Goal: Task Accomplishment & Management: Manage account settings

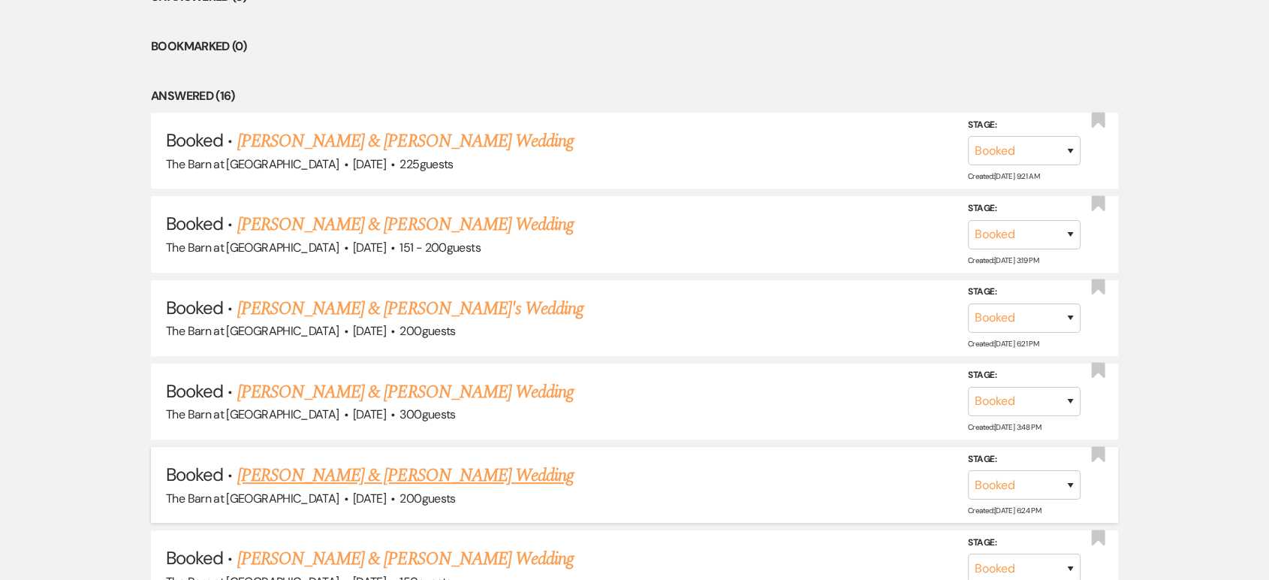
scroll to position [751, 0]
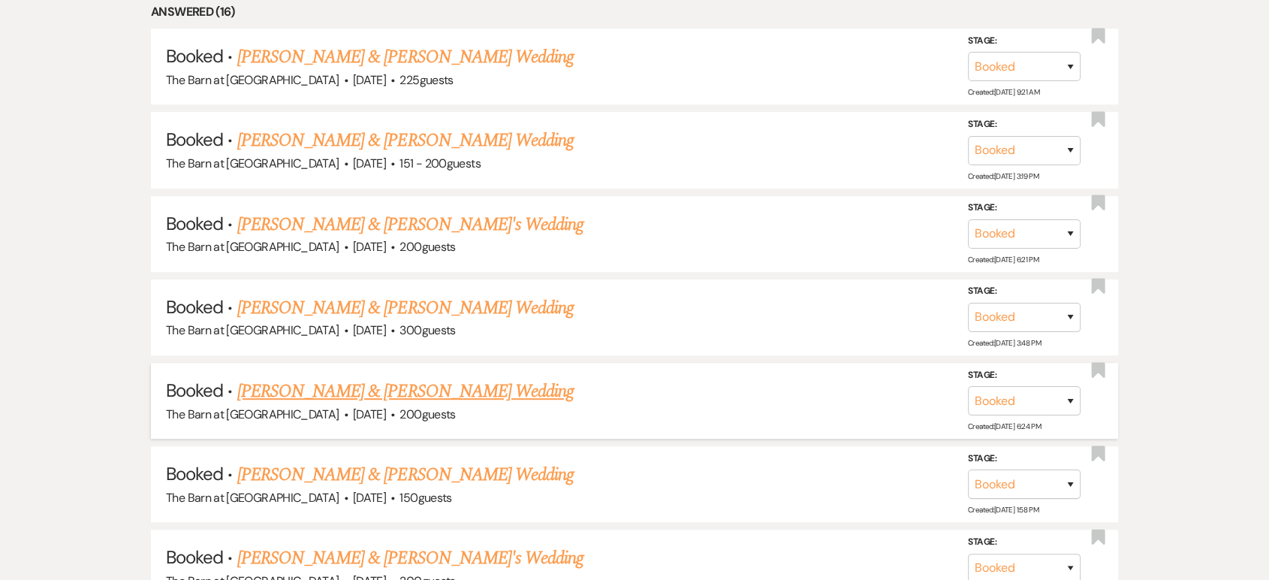
click at [435, 384] on link "[PERSON_NAME] & [PERSON_NAME] Wedding" at bounding box center [405, 391] width 336 height 27
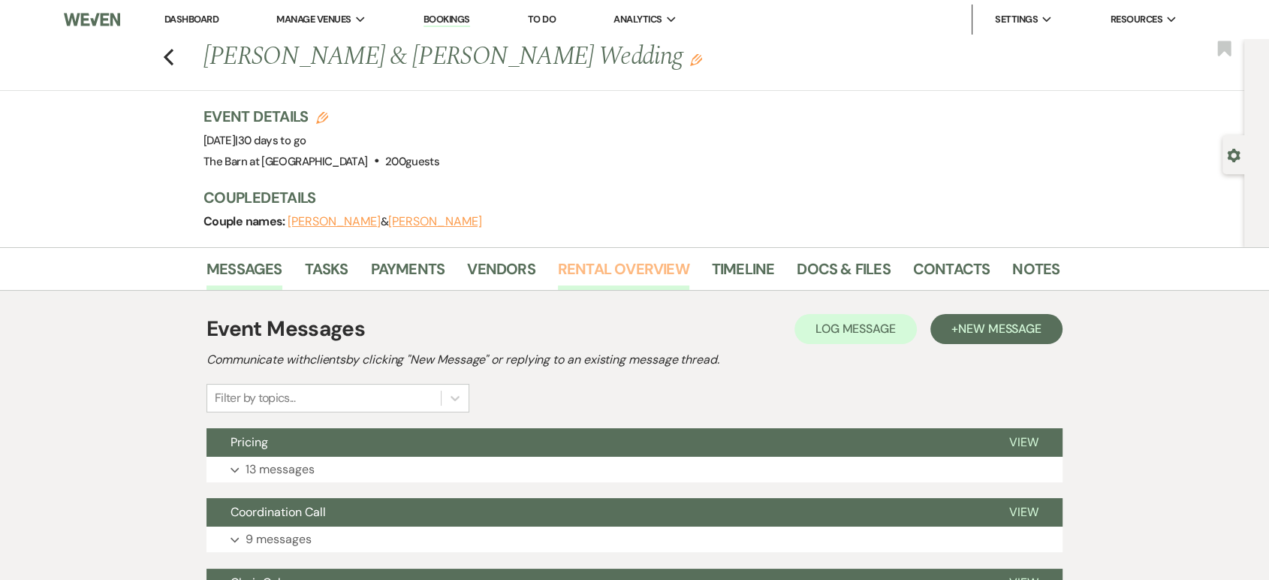
click at [637, 271] on link "Rental Overview" at bounding box center [623, 273] width 131 height 33
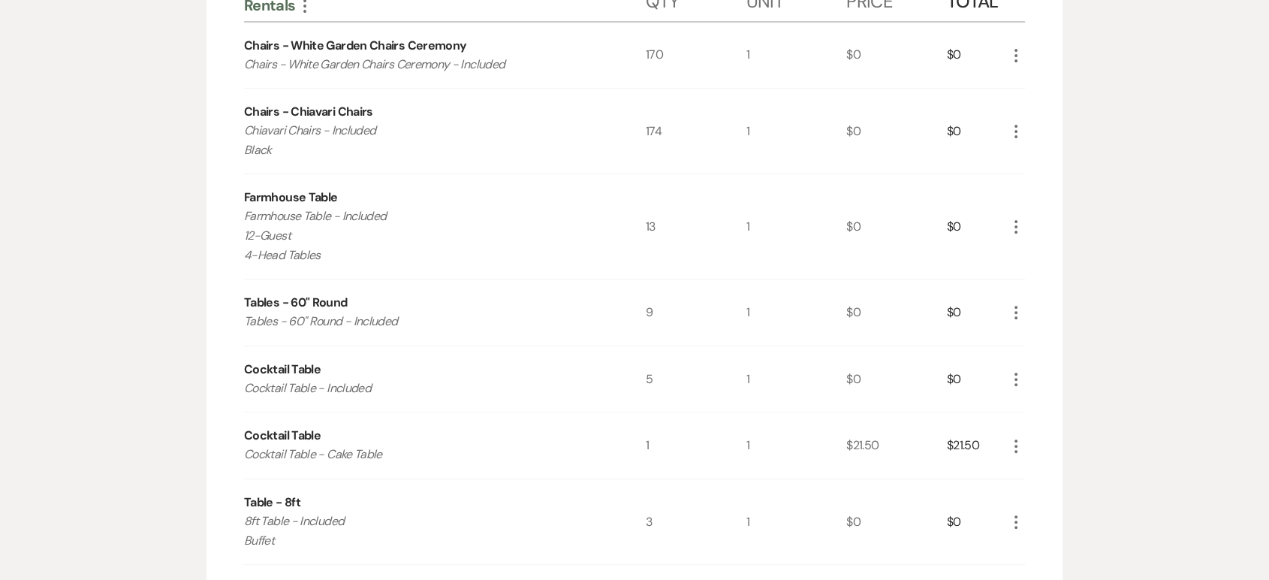
scroll to position [417, 0]
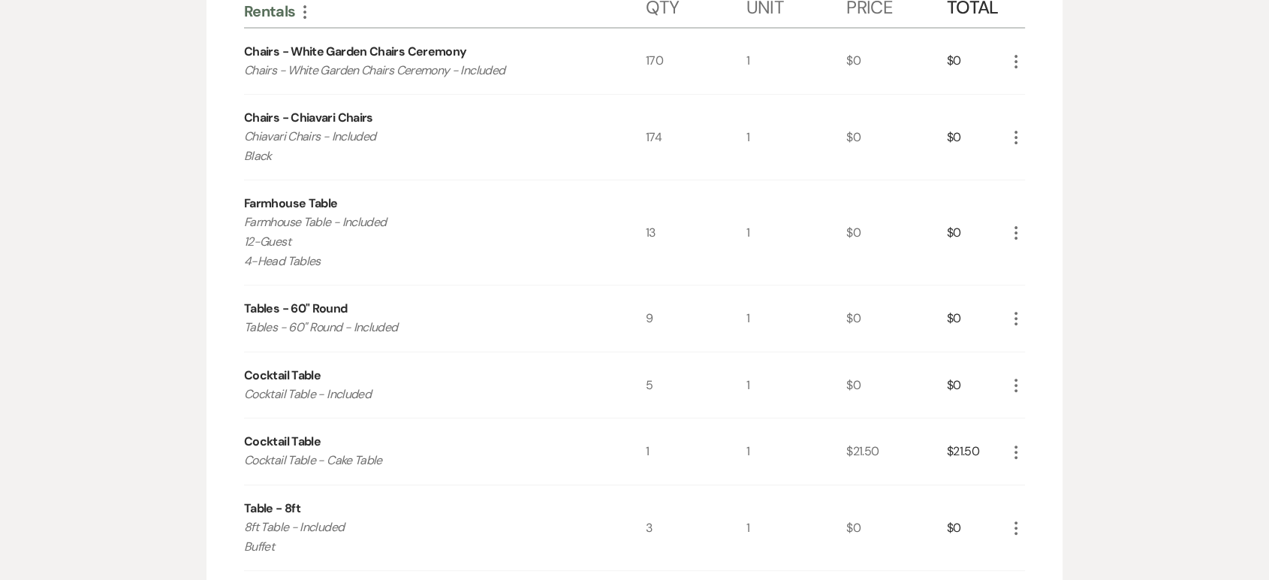
click at [1016, 134] on icon "More" at bounding box center [1016, 137] width 18 height 18
click at [1045, 158] on button "Pencil Edit" at bounding box center [1046, 167] width 78 height 24
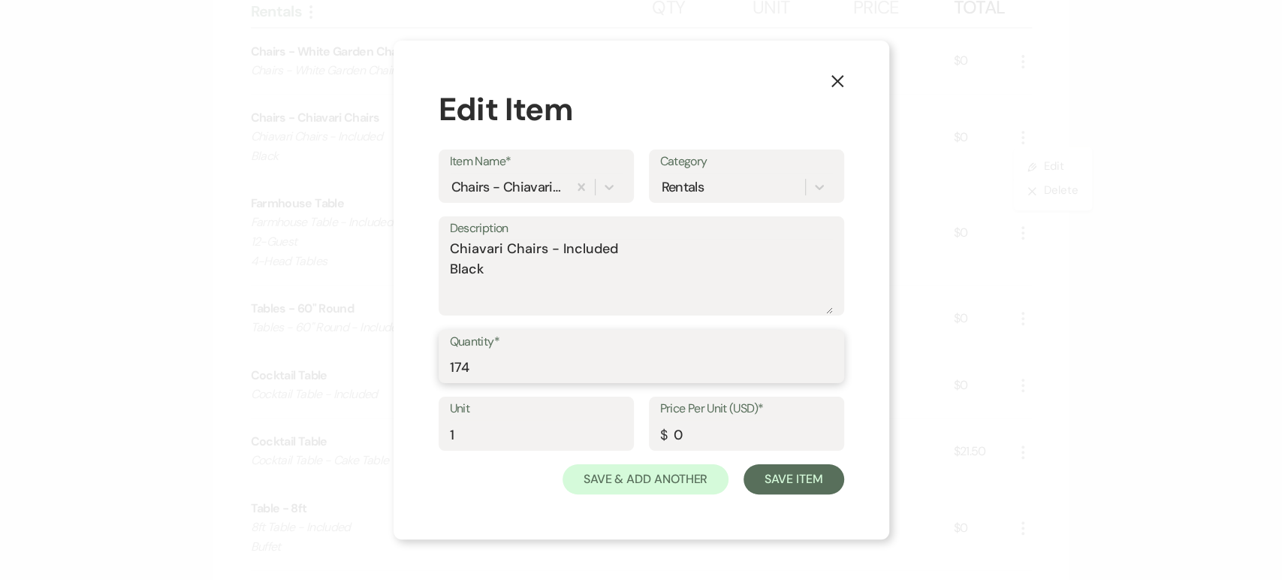
click at [486, 368] on input "174" at bounding box center [641, 366] width 383 height 29
type input "178"
click at [793, 487] on button "Save Item" at bounding box center [793, 479] width 100 height 30
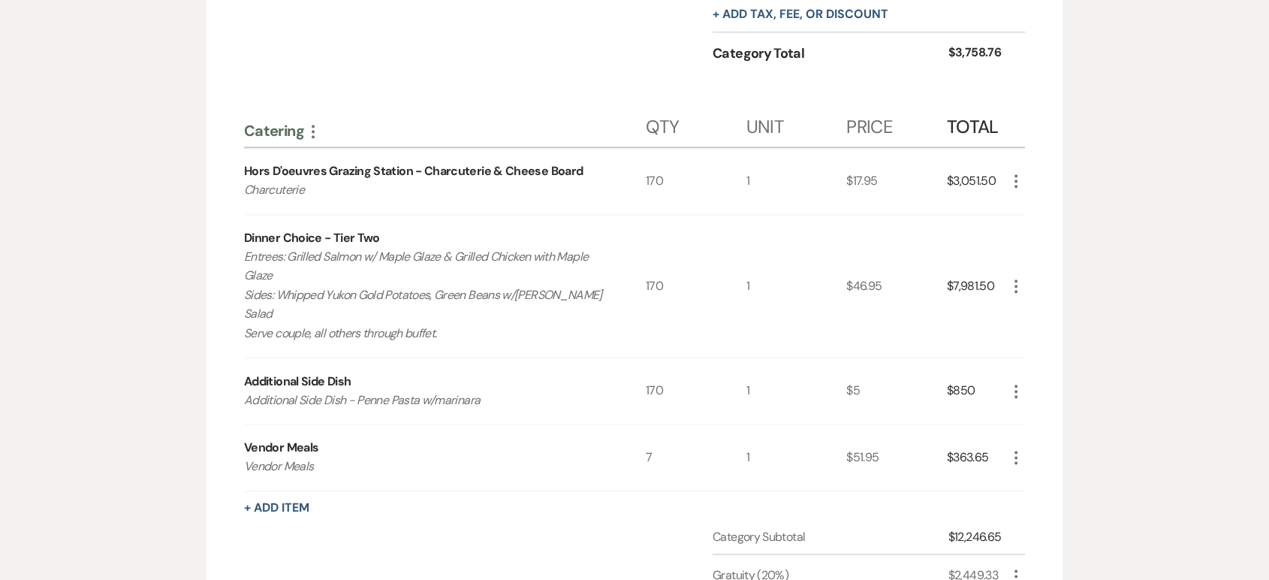
scroll to position [1752, 0]
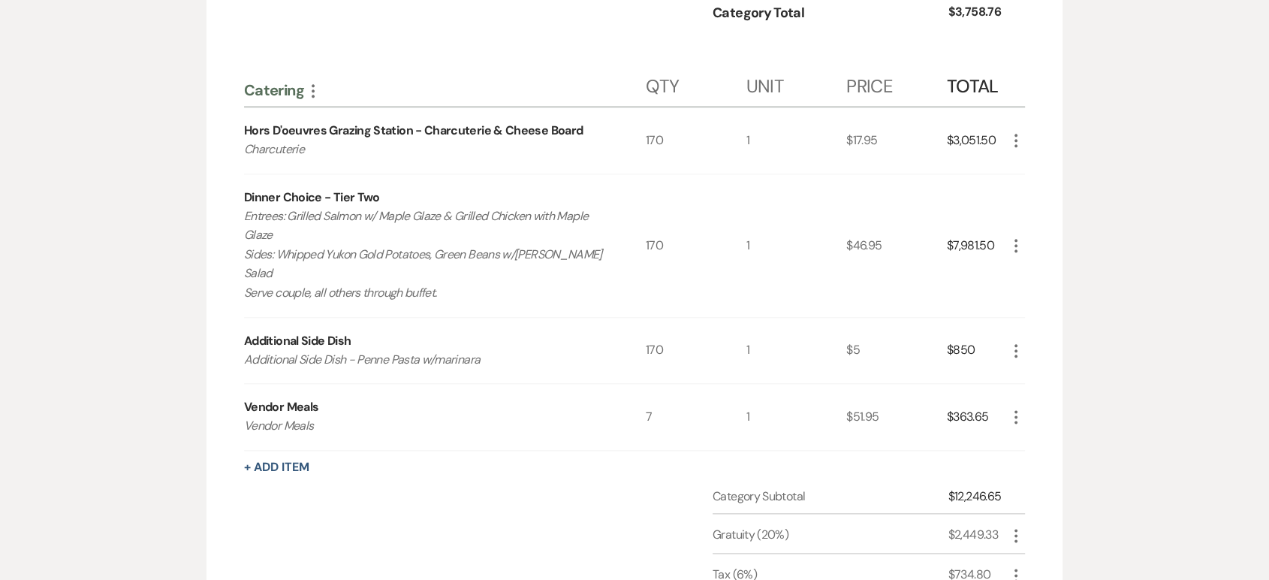
click at [1015, 349] on icon "More" at bounding box center [1016, 351] width 18 height 18
click at [1046, 375] on button "Pencil Edit" at bounding box center [1046, 380] width 78 height 24
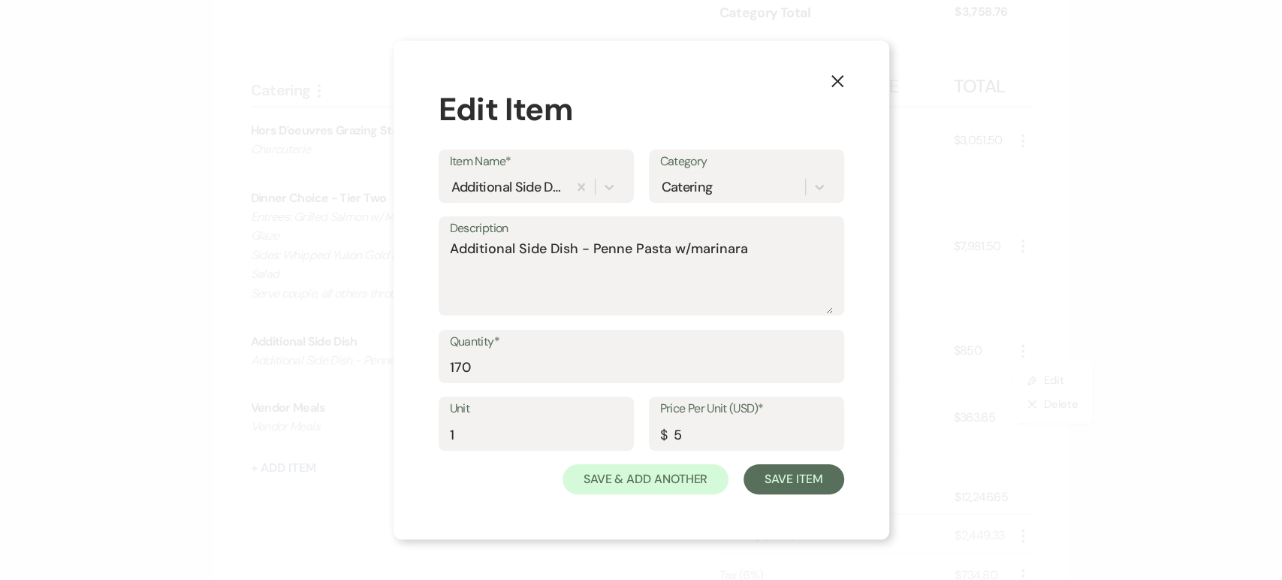
click at [836, 88] on icon "X" at bounding box center [837, 81] width 14 height 14
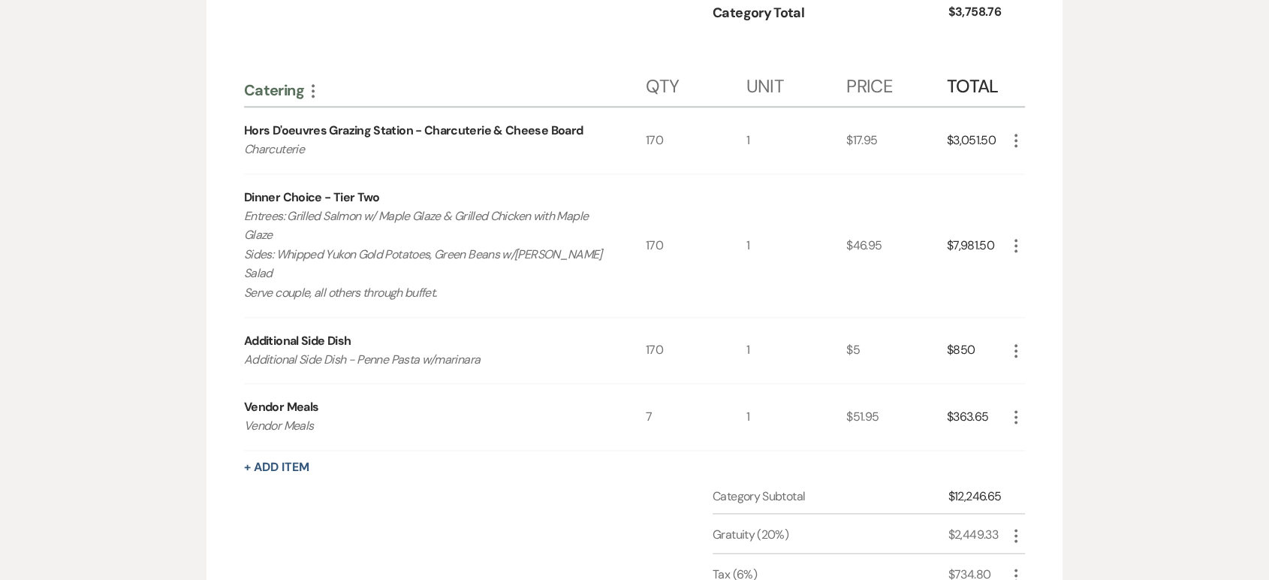
click at [1017, 344] on use "button" at bounding box center [1015, 351] width 3 height 14
click at [1050, 402] on button "X Delete" at bounding box center [1047, 404] width 81 height 24
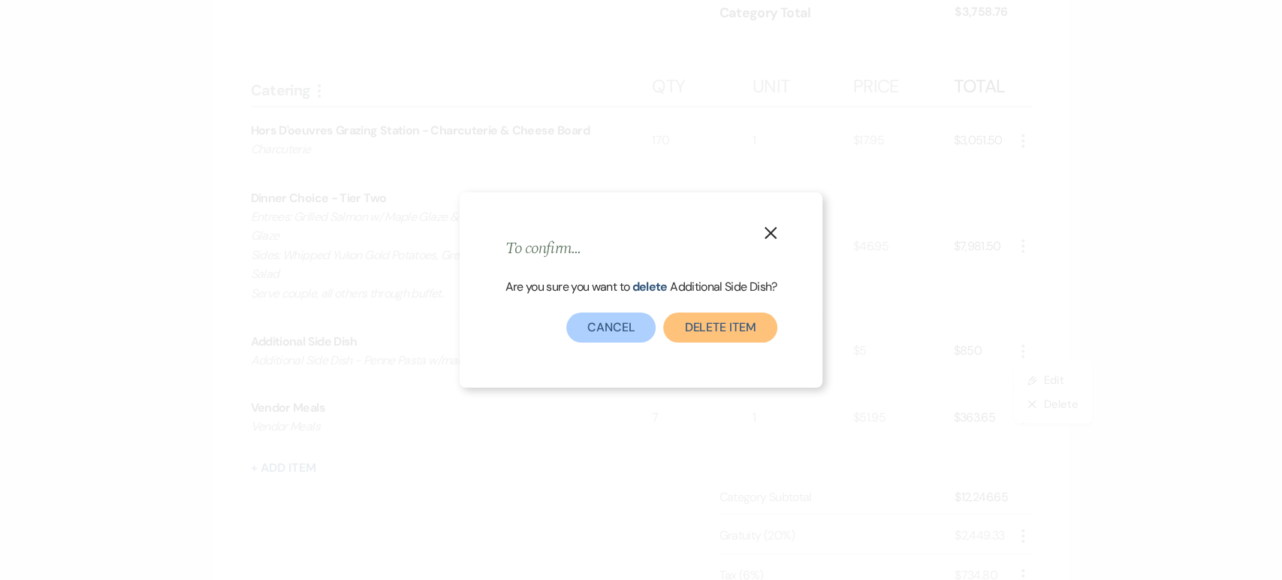
click at [700, 320] on button "Delete Item" at bounding box center [719, 327] width 113 height 30
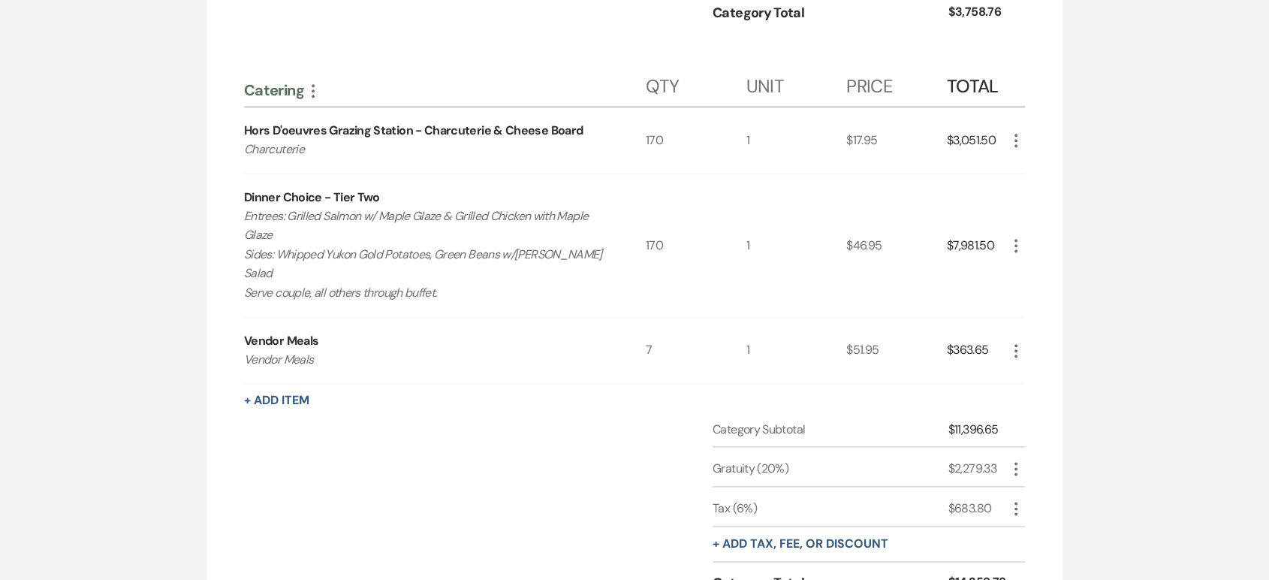
click at [1015, 344] on icon "More" at bounding box center [1016, 351] width 18 height 18
click at [1054, 378] on button "Pencil Edit" at bounding box center [1046, 380] width 78 height 24
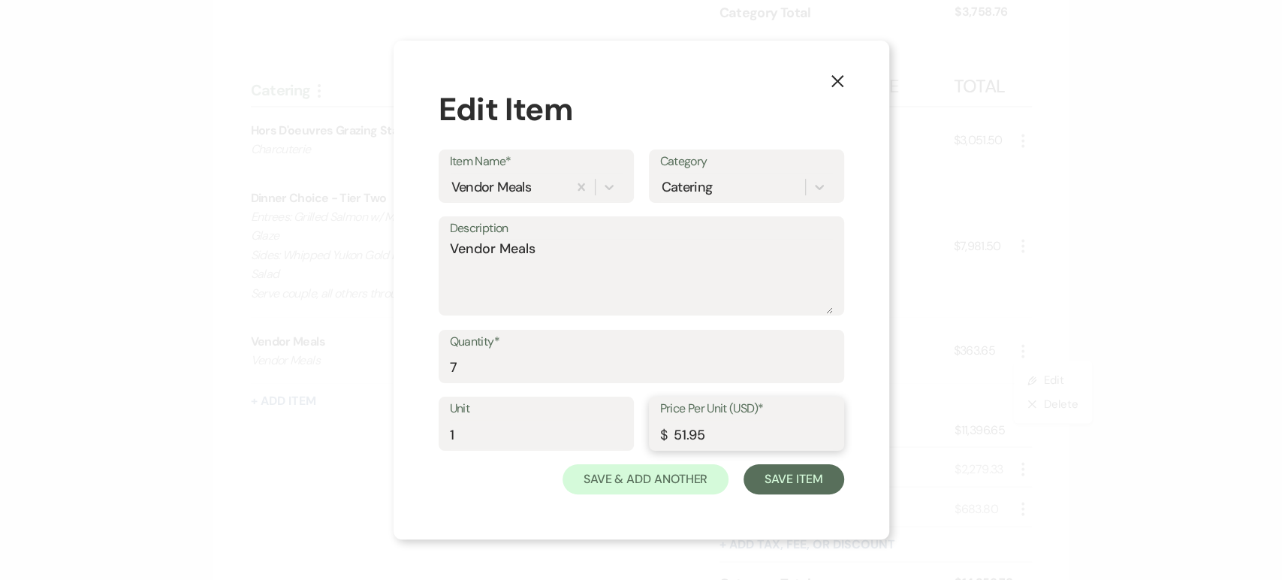
click at [685, 431] on input "51.95" at bounding box center [746, 434] width 173 height 29
type input "46.95"
click at [793, 479] on button "Save Item" at bounding box center [793, 479] width 100 height 30
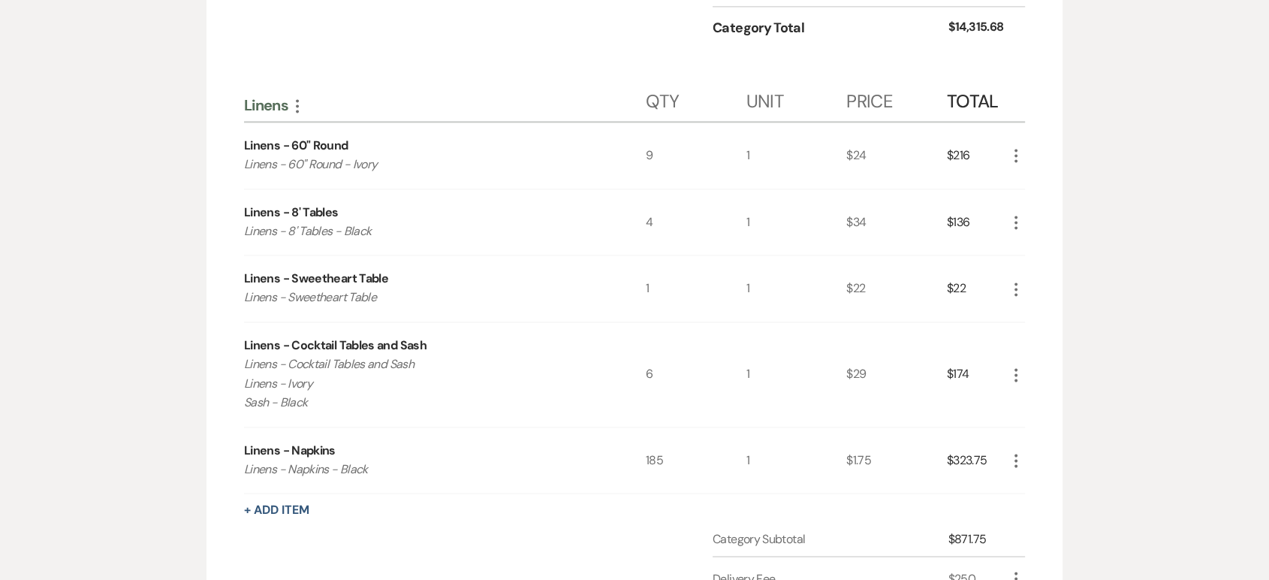
scroll to position [2336, 0]
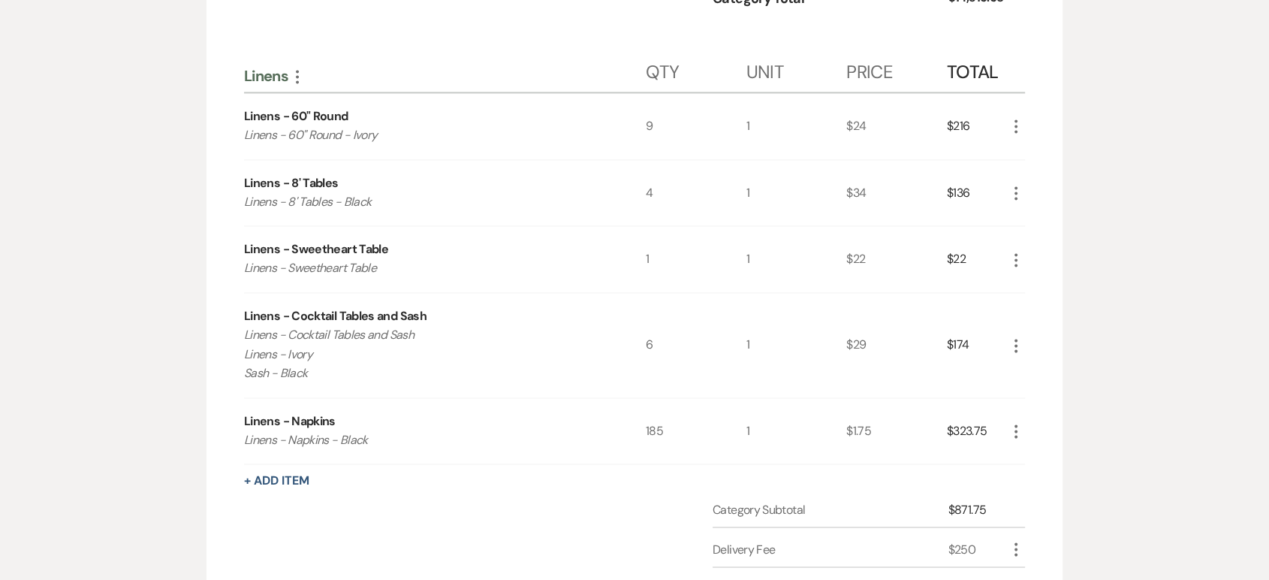
click at [1015, 253] on use "button" at bounding box center [1015, 260] width 3 height 14
click at [1046, 283] on button "Pencil Edit" at bounding box center [1046, 289] width 78 height 24
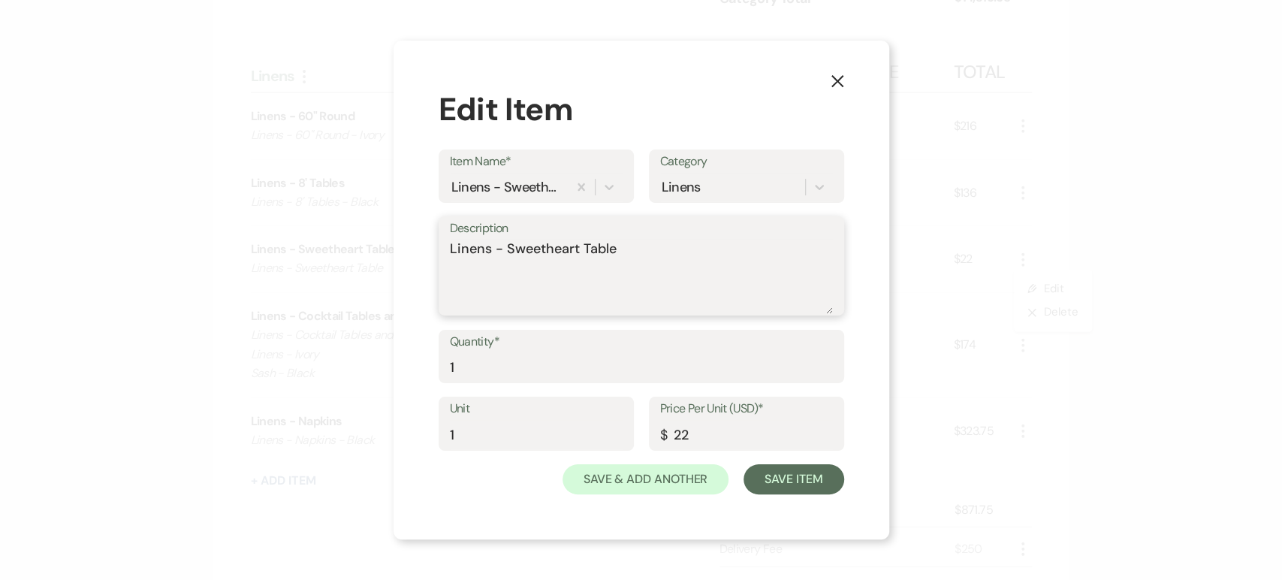
drag, startPoint x: 647, startPoint y: 256, endPoint x: 716, endPoint y: 234, distance: 71.9
click at [649, 255] on textarea "Linens - Sweetheart Table" at bounding box center [641, 276] width 383 height 75
type textarea "Linens - Sweetheart Table-Ivory"
click at [818, 482] on button "Save Item" at bounding box center [793, 479] width 100 height 30
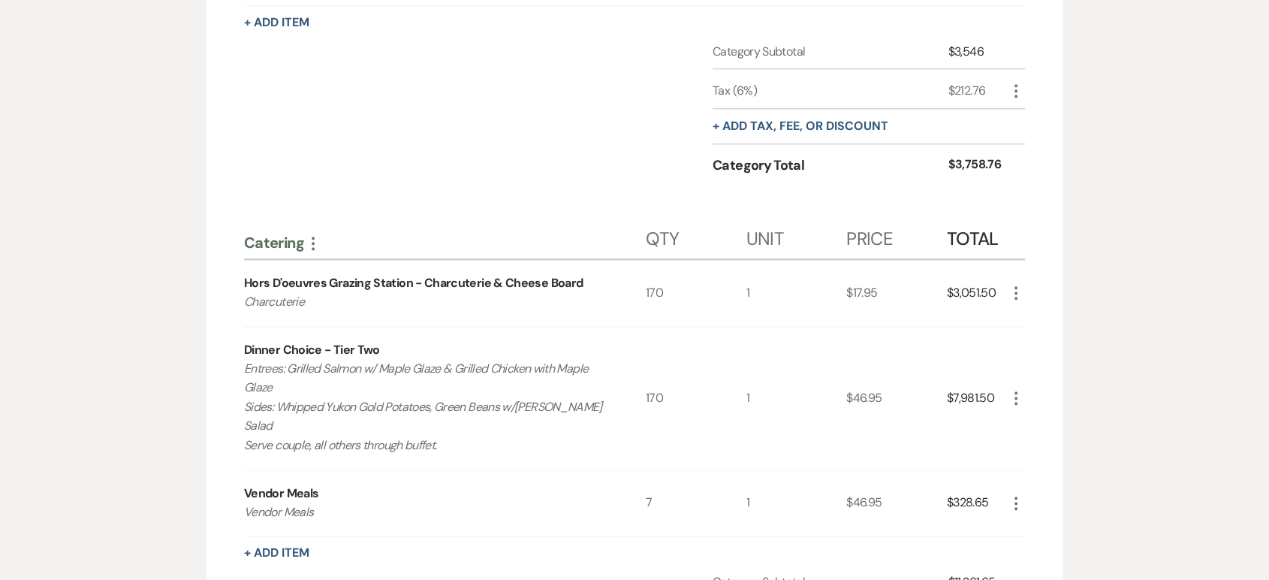
scroll to position [1679, 0]
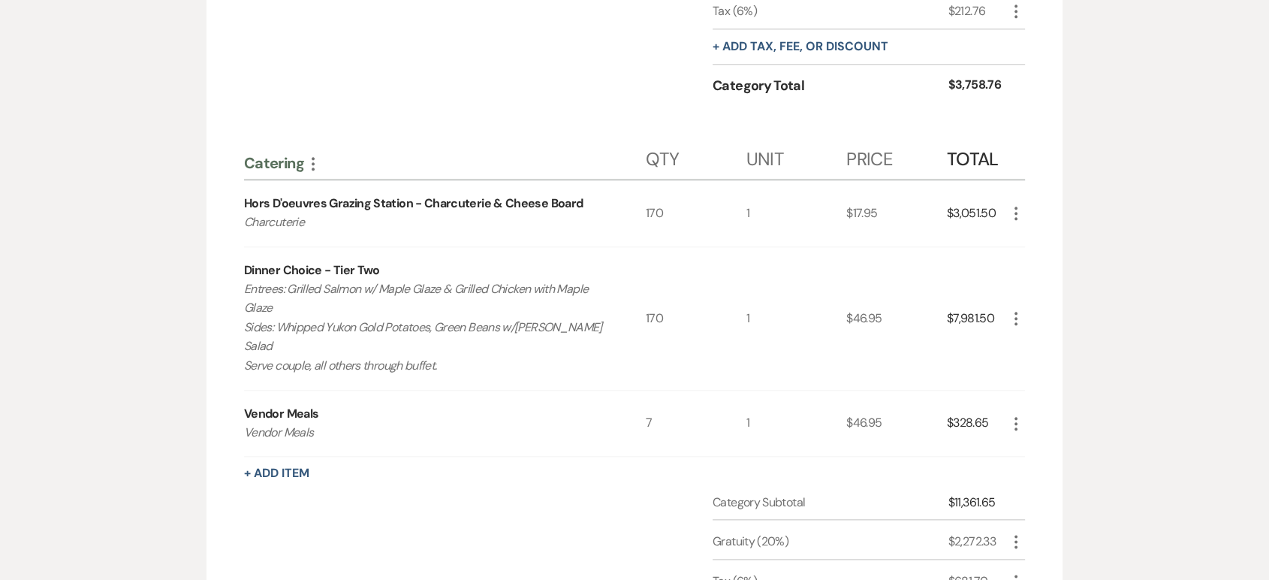
click at [1017, 210] on icon "More" at bounding box center [1016, 213] width 18 height 18
click at [1035, 237] on button "Pencil Edit" at bounding box center [1046, 243] width 78 height 24
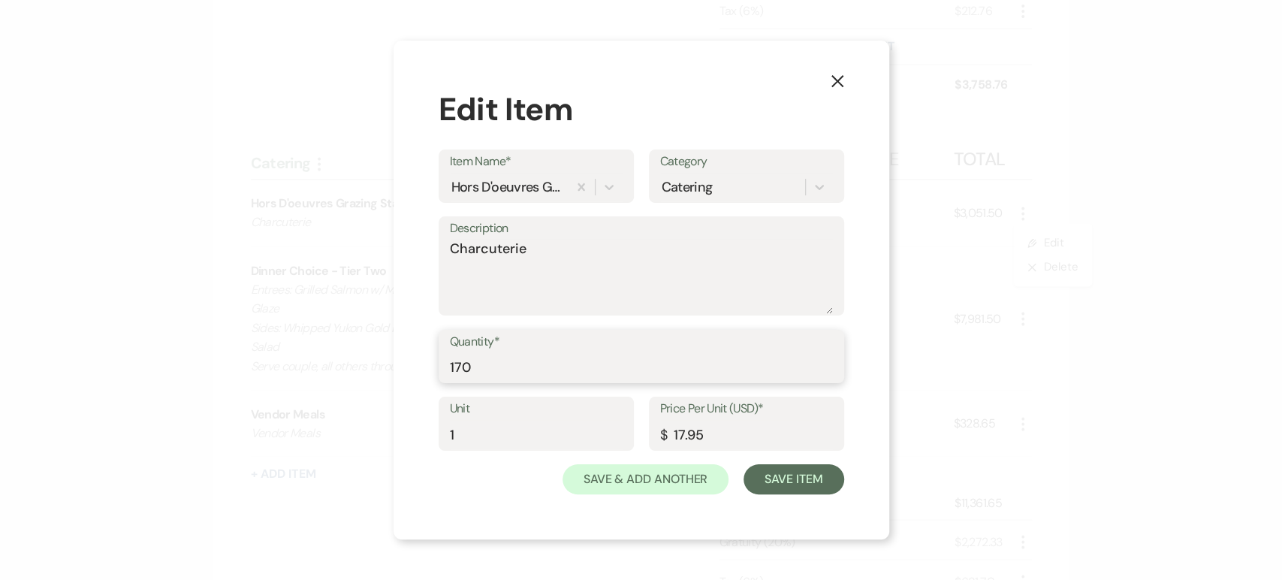
click at [616, 371] on input "170" at bounding box center [641, 366] width 383 height 29
type input "173"
click at [787, 487] on button "Save Item" at bounding box center [793, 479] width 100 height 30
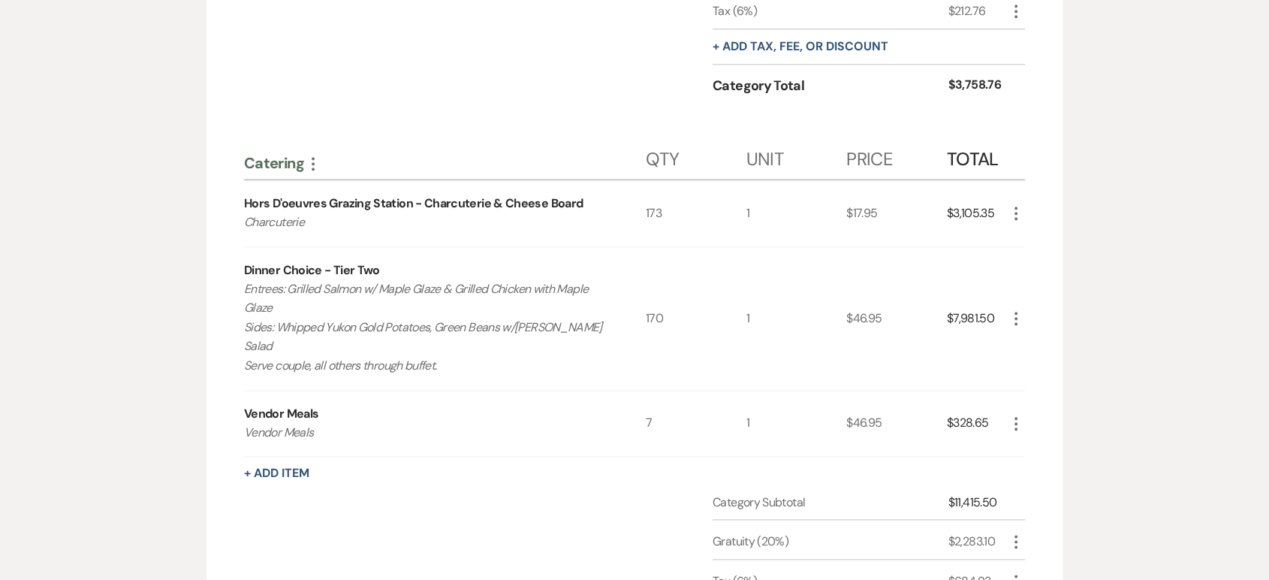
click at [1017, 312] on use "button" at bounding box center [1015, 319] width 3 height 14
click at [1039, 344] on button "Pencil Edit" at bounding box center [1046, 348] width 78 height 24
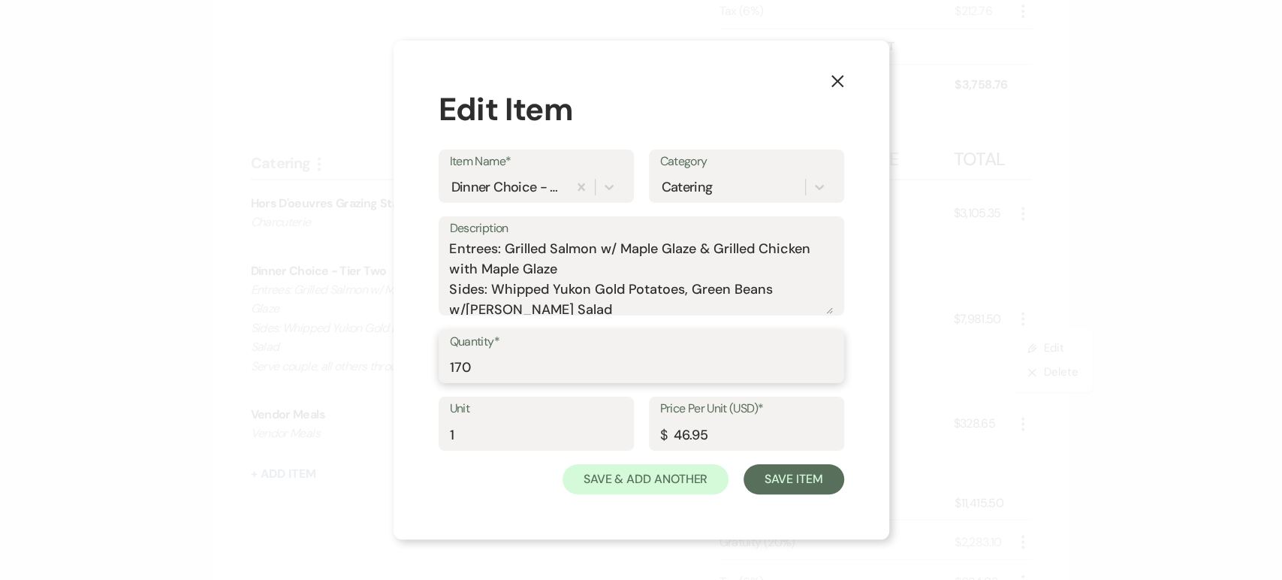
click at [519, 360] on input "170" at bounding box center [641, 366] width 383 height 29
type input "173"
click at [766, 476] on button "Save Item" at bounding box center [793, 479] width 100 height 30
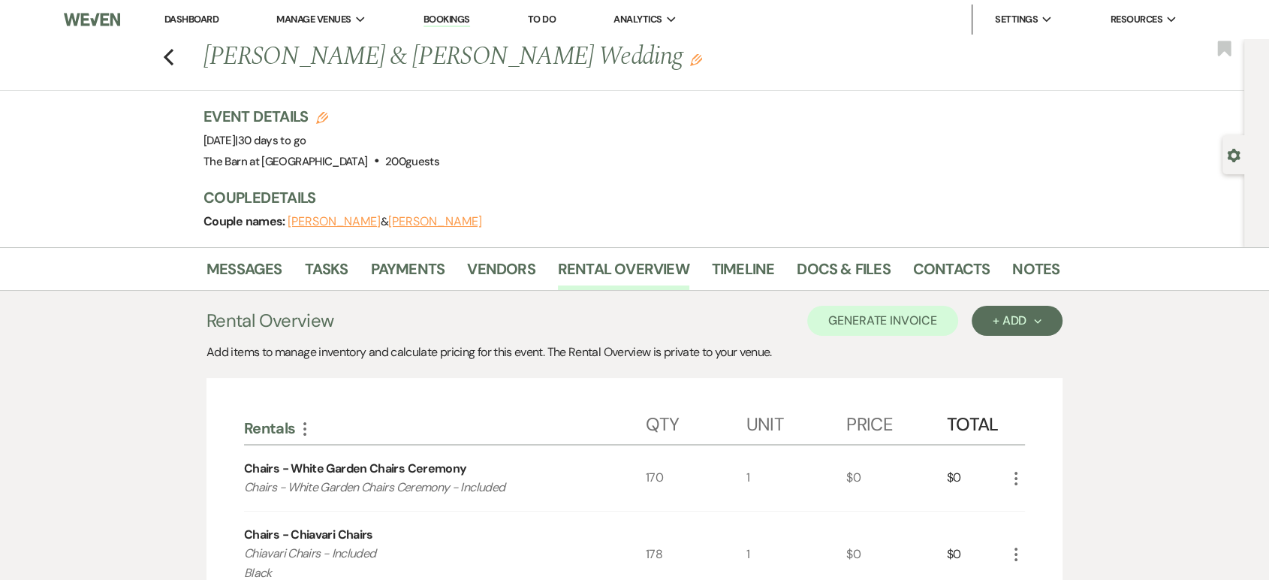
scroll to position [0, 0]
click at [903, 322] on button "Generate Invoice" at bounding box center [882, 321] width 151 height 30
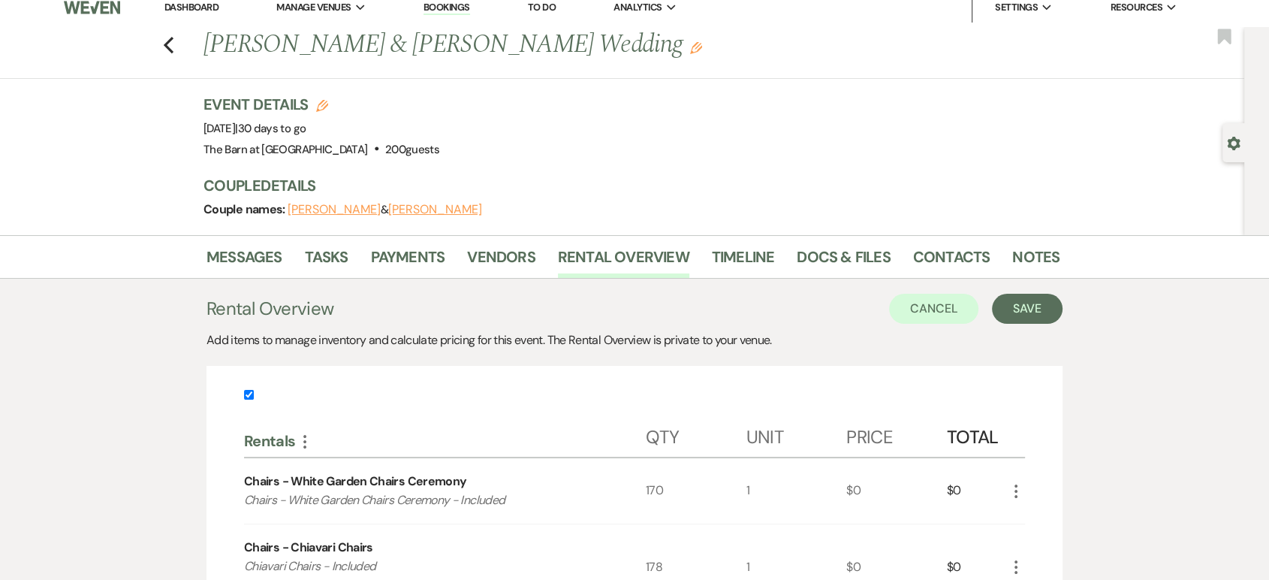
scroll to position [250, 0]
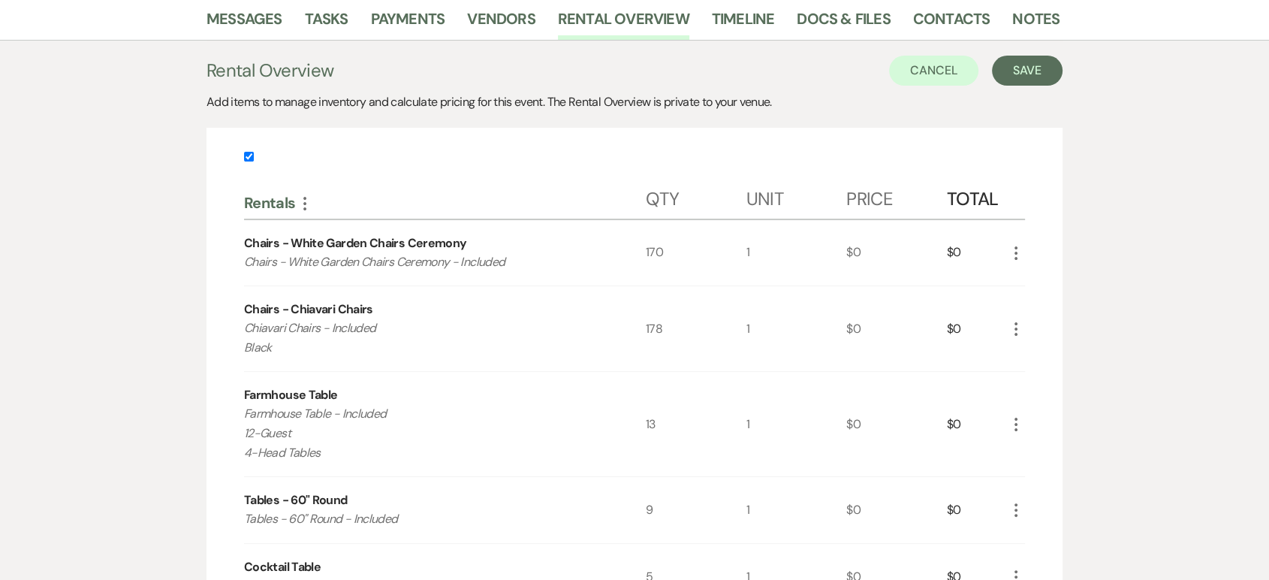
click at [1018, 421] on icon "More" at bounding box center [1016, 424] width 18 height 18
click at [1039, 454] on button "Pencil Edit" at bounding box center [1046, 454] width 78 height 24
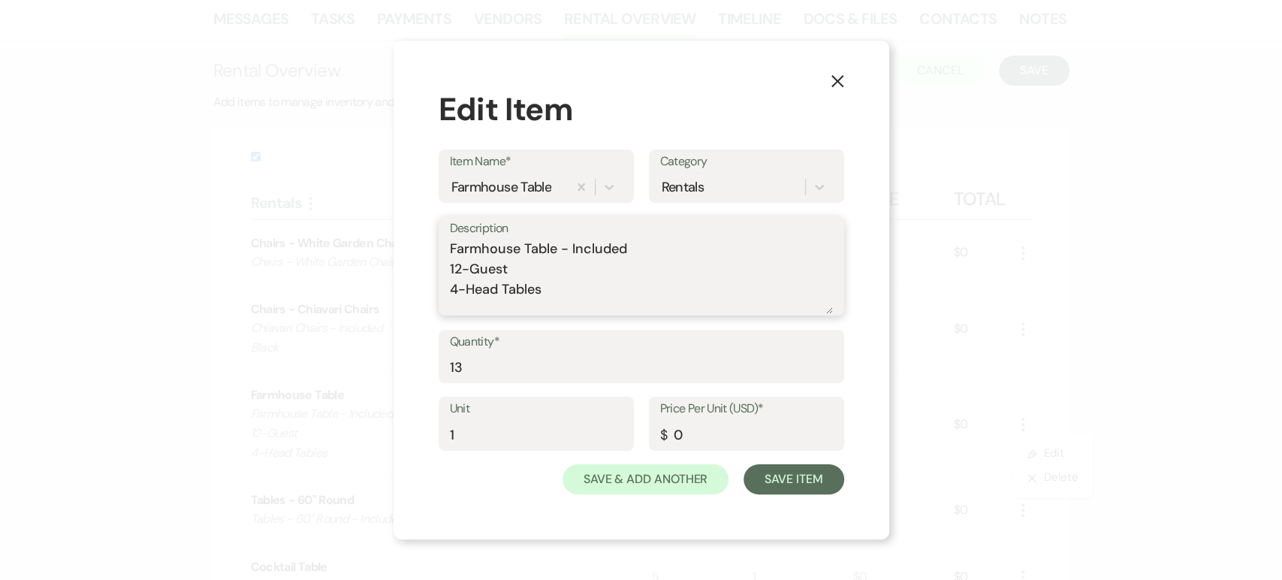
click at [460, 265] on textarea "Farmhouse Table - Included 12-Guest 4-Head Tables" at bounding box center [641, 276] width 383 height 75
type textarea "Farmhouse Table - Included 9-Guest 4-Head Tables"
click at [815, 474] on button "Save Item" at bounding box center [793, 479] width 100 height 30
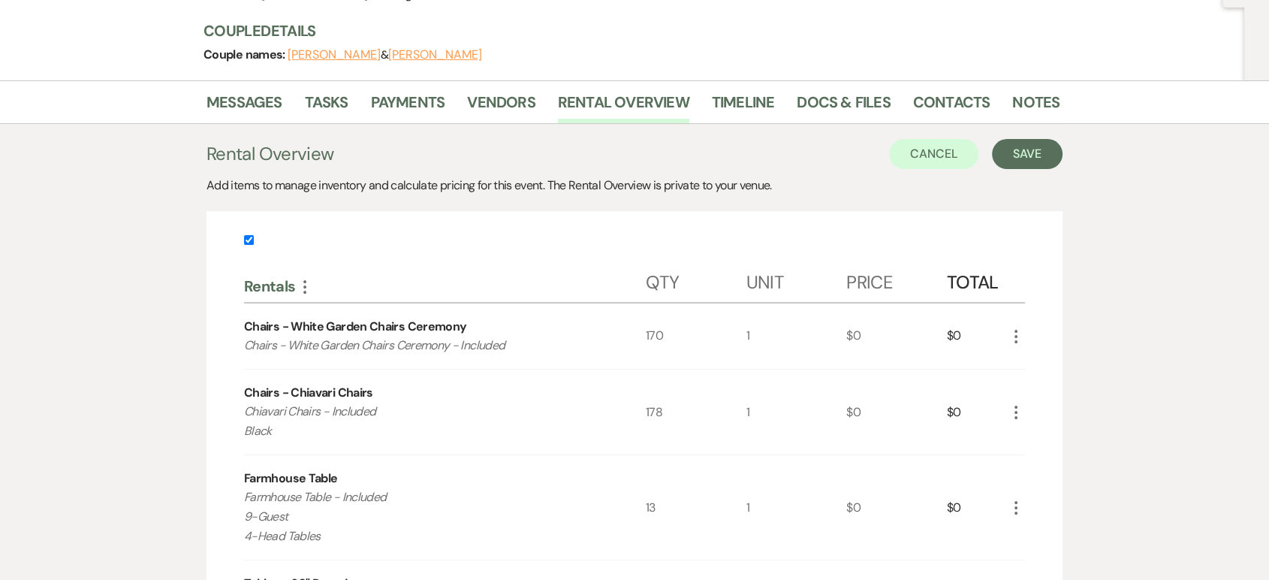
scroll to position [0, 0]
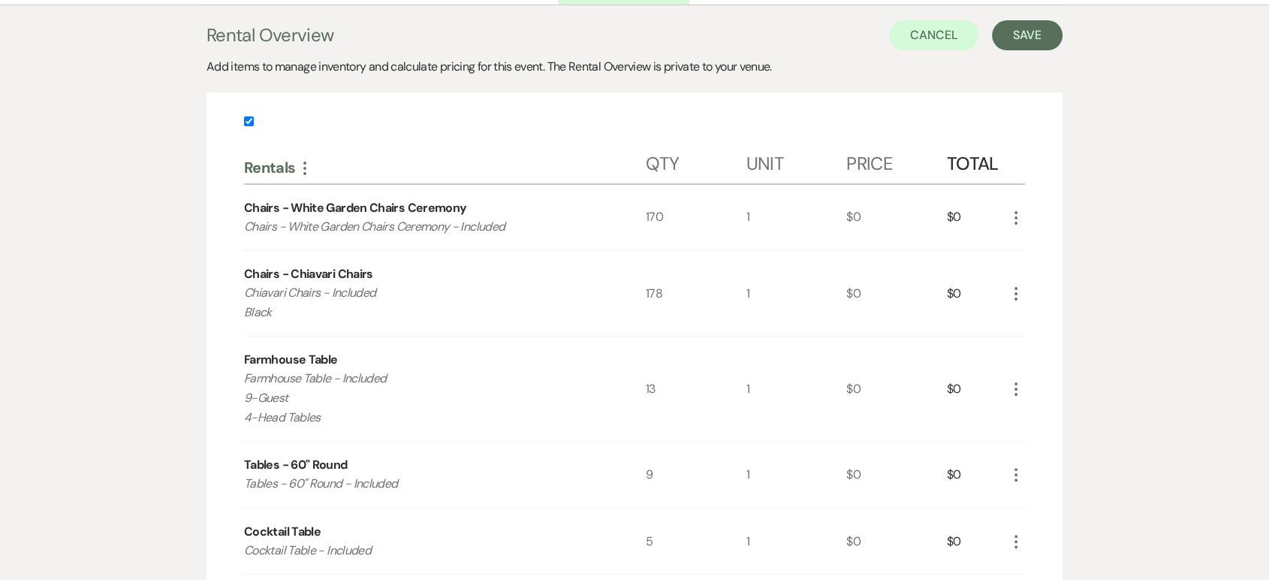
scroll to position [250, 0]
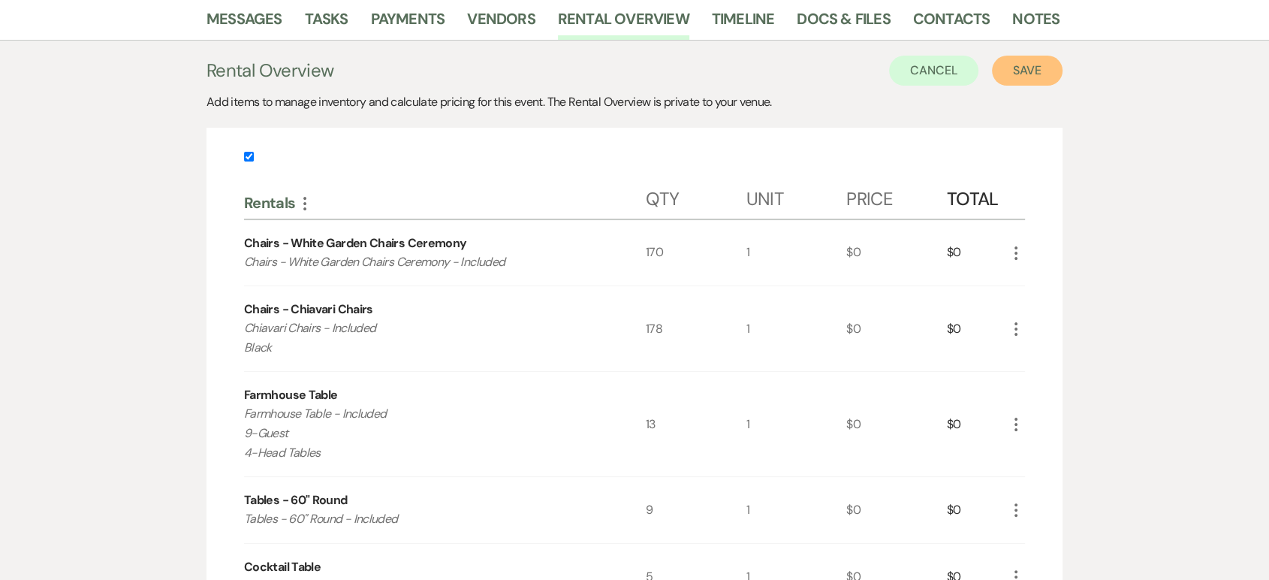
click at [1035, 71] on button "Save" at bounding box center [1027, 71] width 71 height 30
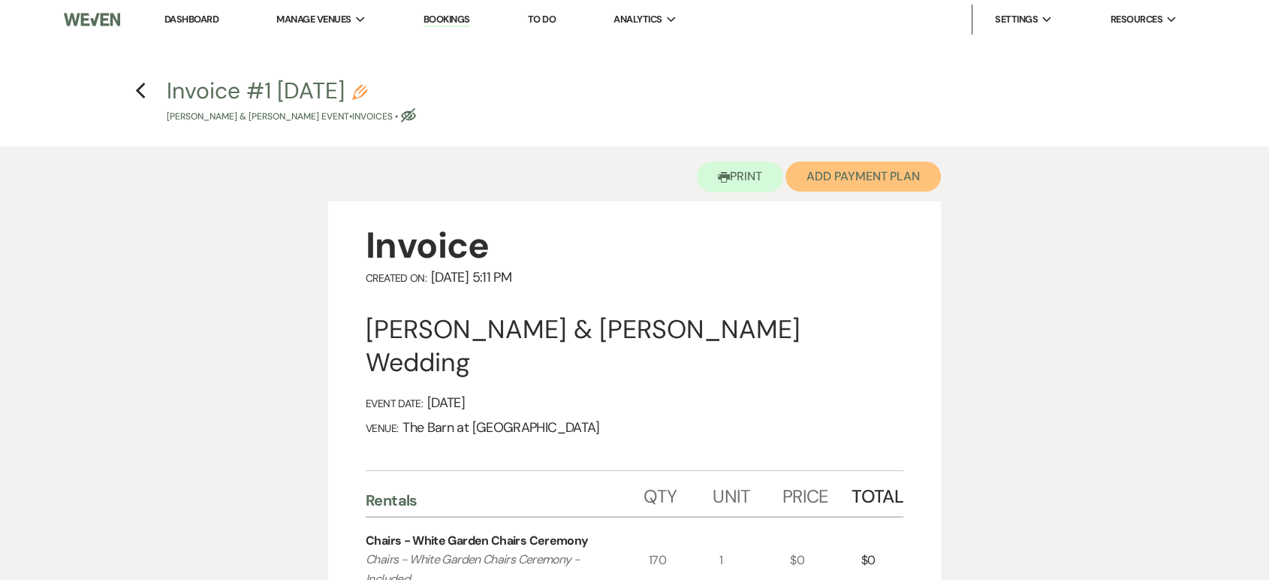
click at [848, 175] on button "Add Payment Plan" at bounding box center [862, 176] width 155 height 30
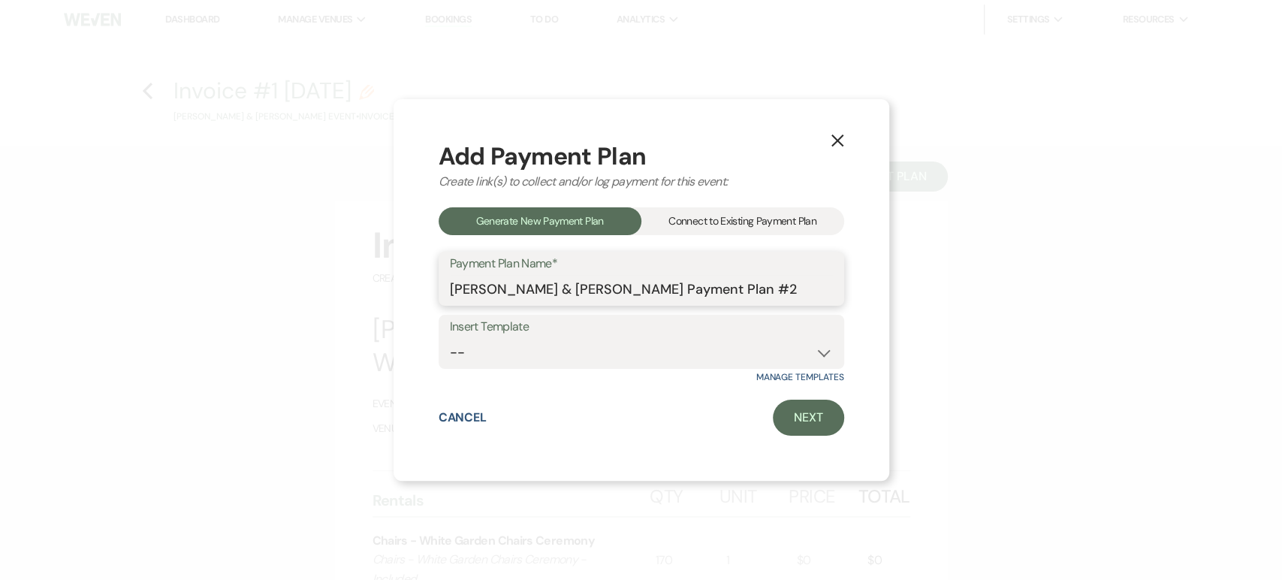
drag, startPoint x: 805, startPoint y: 292, endPoint x: 664, endPoint y: 294, distance: 141.2
click at [664, 294] on input "[PERSON_NAME] & [PERSON_NAME] Payment Plan #2" at bounding box center [641, 289] width 383 height 29
type input "[PERSON_NAME] & [PERSON_NAME] Final Invoice"
click at [810, 351] on select "-- Final Payment" at bounding box center [641, 352] width 383 height 29
select select "435"
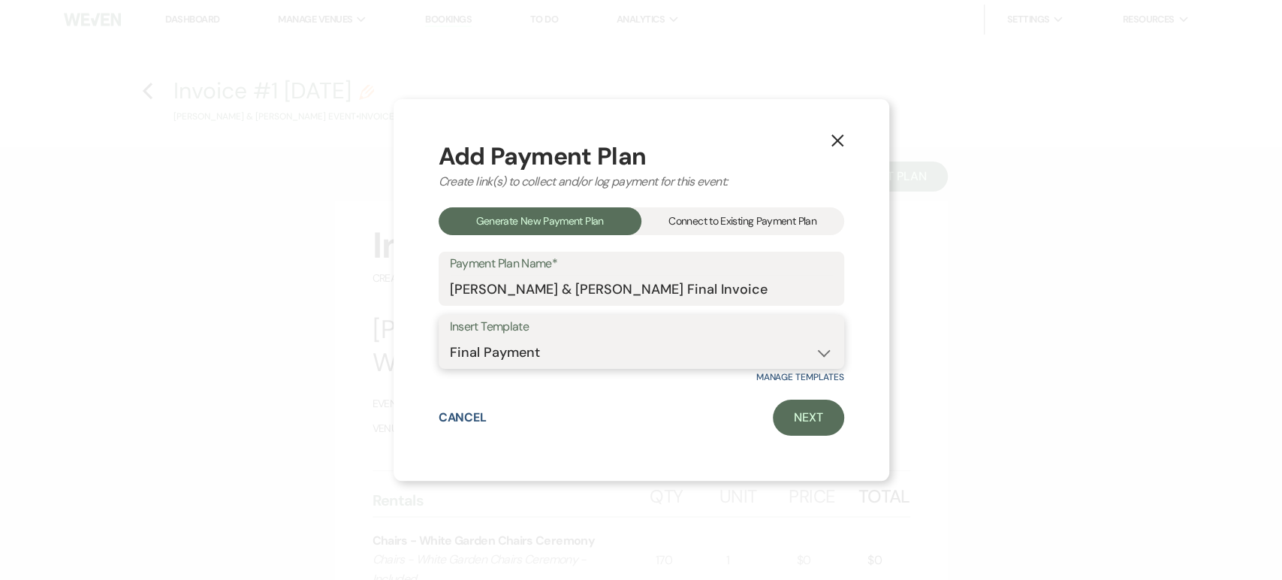
click at [450, 338] on select "-- Final Payment" at bounding box center [641, 352] width 383 height 29
click at [796, 419] on link "Next" at bounding box center [808, 417] width 71 height 36
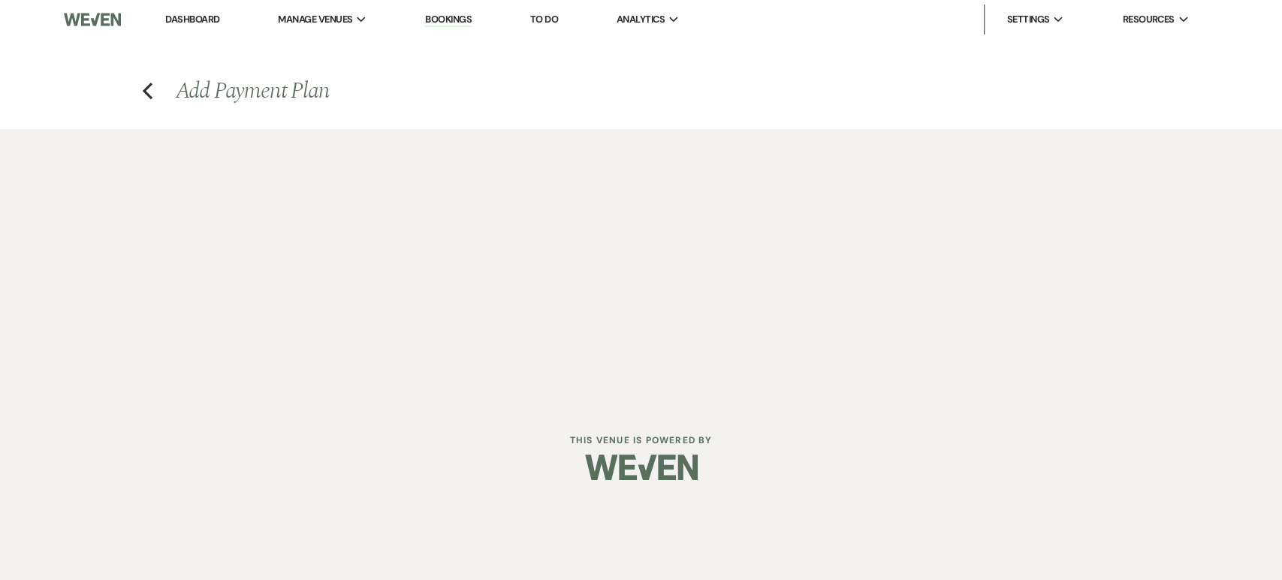
select select "28772"
select select "2"
select select "percentage"
select select "true"
select select "client"
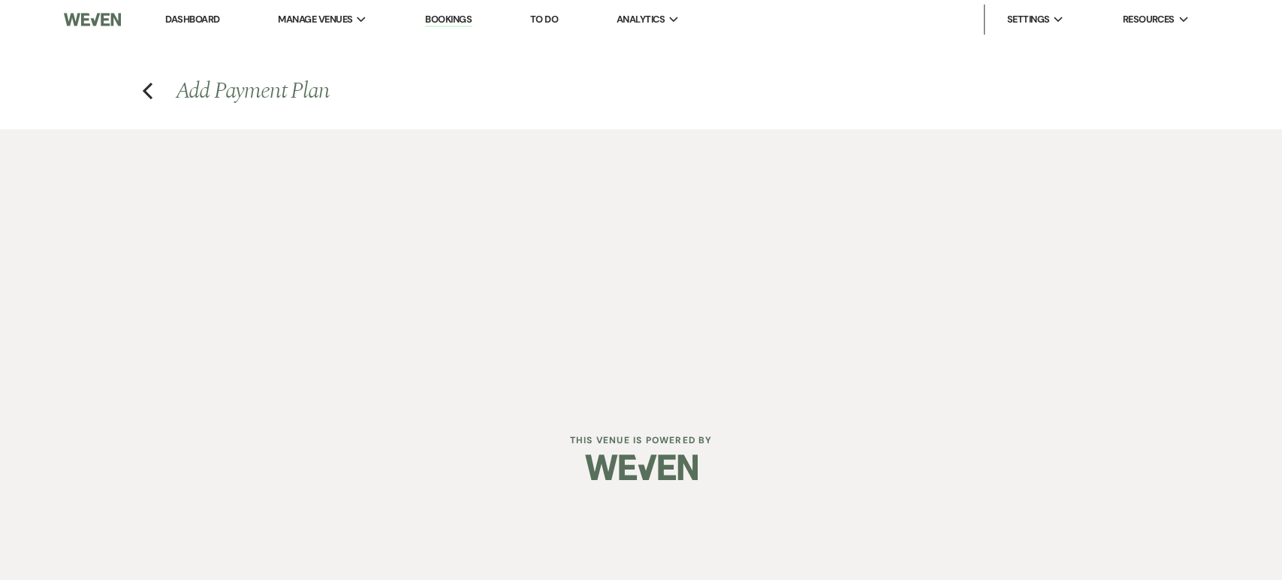
select select "weeks"
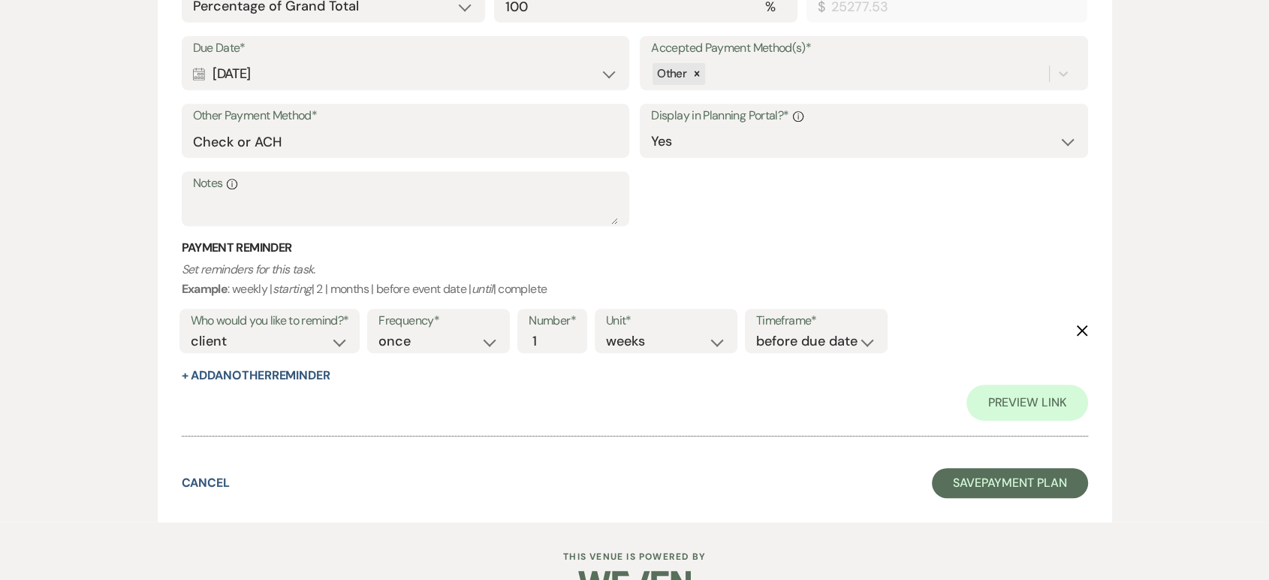
scroll to position [665, 0]
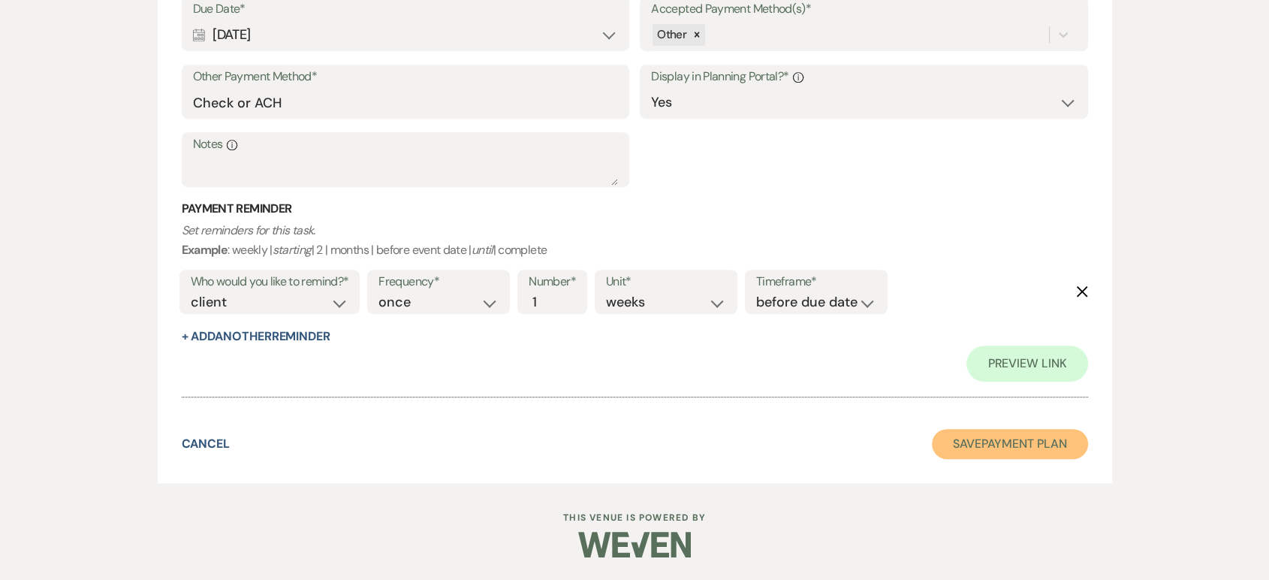
click at [1023, 445] on button "Save Payment Plan" at bounding box center [1010, 444] width 156 height 30
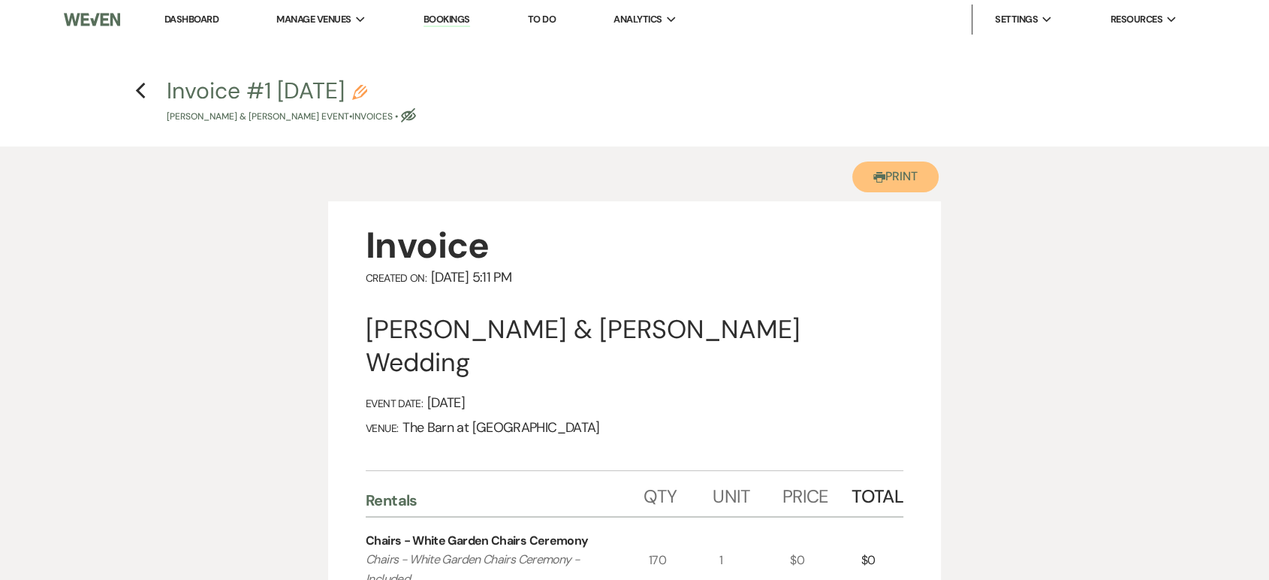
click at [901, 183] on button "Printer Print" at bounding box center [895, 176] width 86 height 31
click at [137, 95] on icon "Previous" at bounding box center [140, 91] width 11 height 18
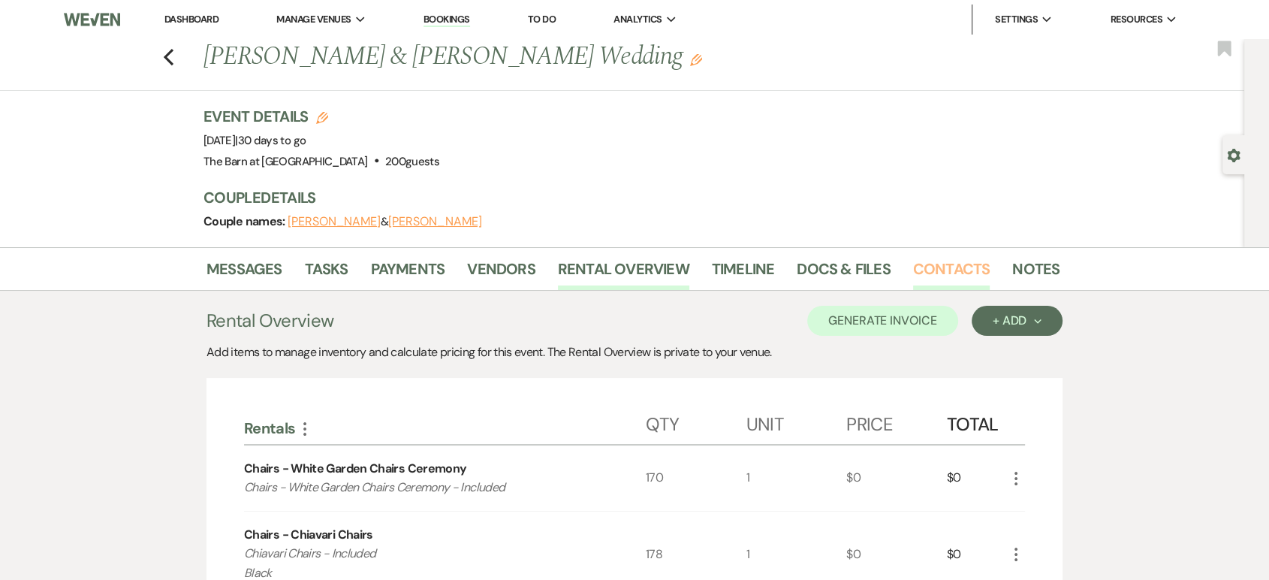
click at [961, 266] on link "Contacts" at bounding box center [951, 273] width 77 height 33
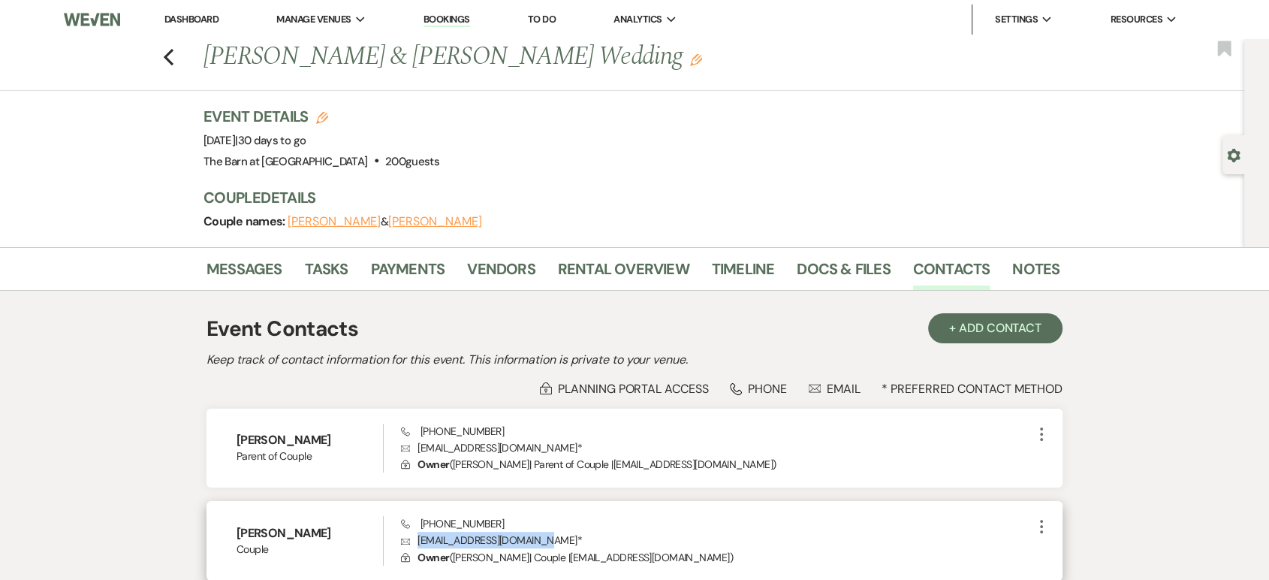
drag, startPoint x: 534, startPoint y: 541, endPoint x: 417, endPoint y: 544, distance: 116.4
click at [417, 544] on p "Envelope [EMAIL_ADDRESS][DOMAIN_NAME] *" at bounding box center [716, 540] width 631 height 17
copy p "[EMAIL_ADDRESS][DOMAIN_NAME]"
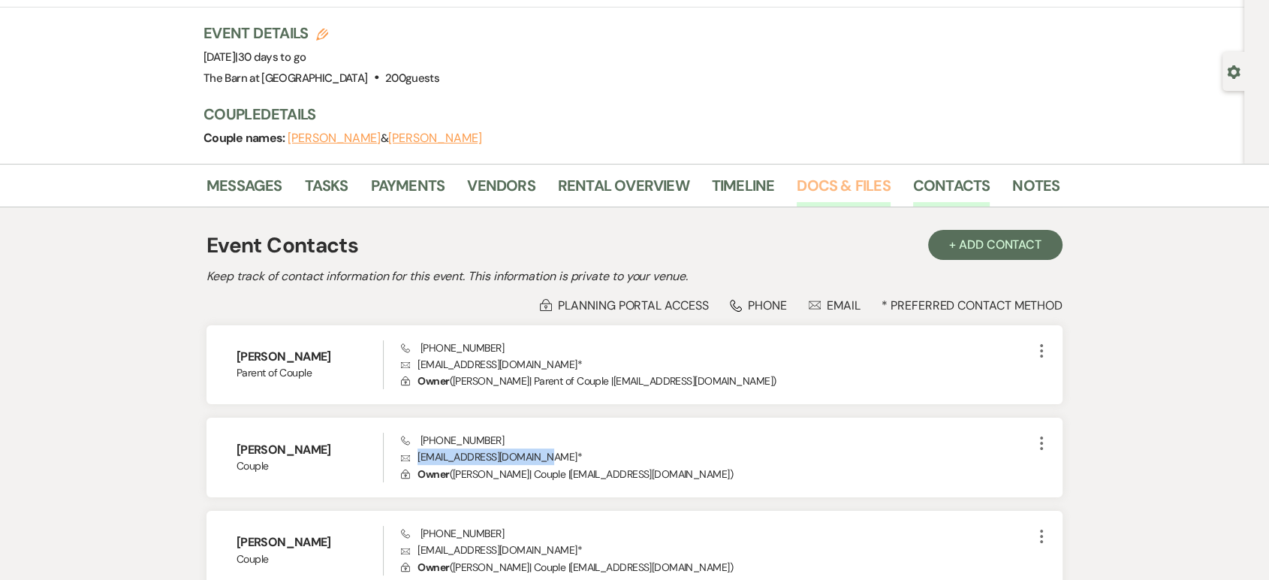
scroll to position [167, 0]
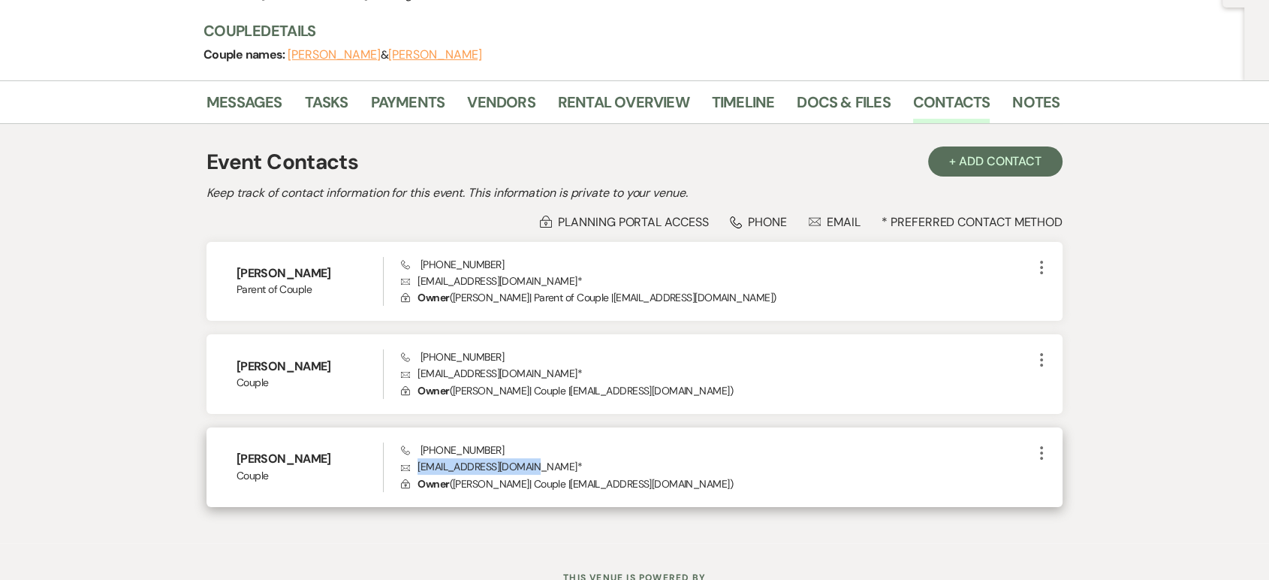
drag, startPoint x: 531, startPoint y: 464, endPoint x: 412, endPoint y: 469, distance: 118.7
click at [412, 469] on p "Envelope [EMAIL_ADDRESS][DOMAIN_NAME] *" at bounding box center [716, 466] width 631 height 17
copy p "[EMAIL_ADDRESS][DOMAIN_NAME]"
